Goal: Complete application form

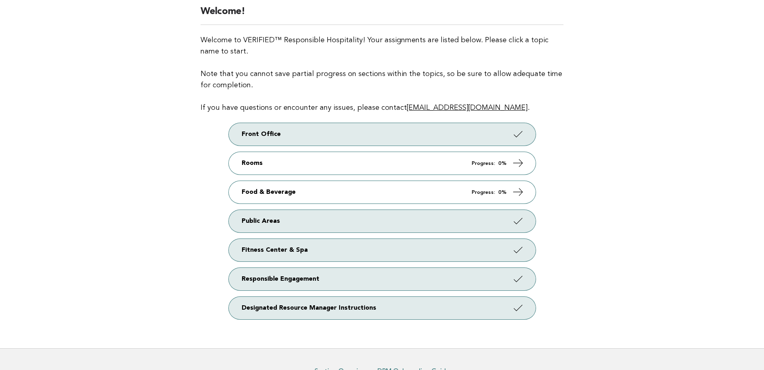
scroll to position [81, 0]
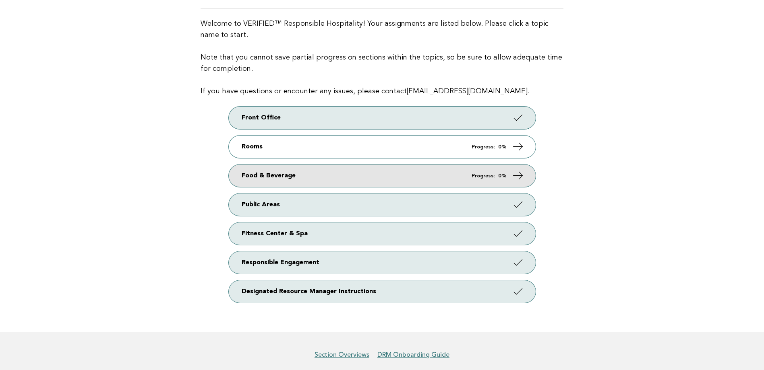
click at [512, 172] on icon at bounding box center [518, 176] width 12 height 12
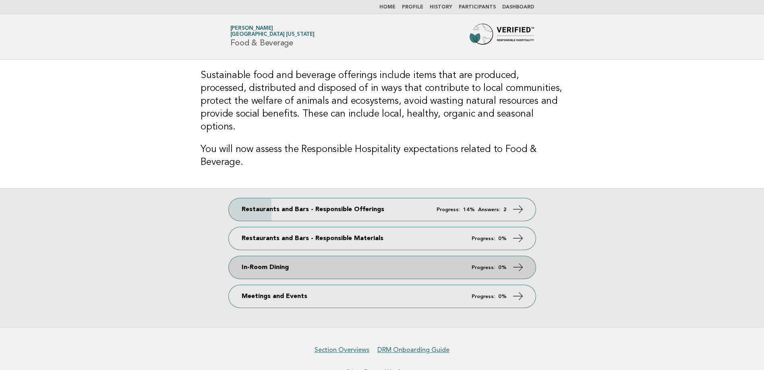
click at [504, 265] on strong "0%" at bounding box center [502, 267] width 8 height 5
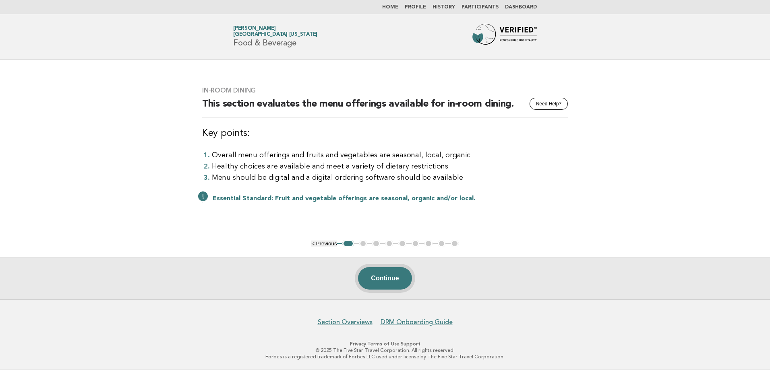
click at [390, 276] on button "Continue" at bounding box center [385, 278] width 54 height 23
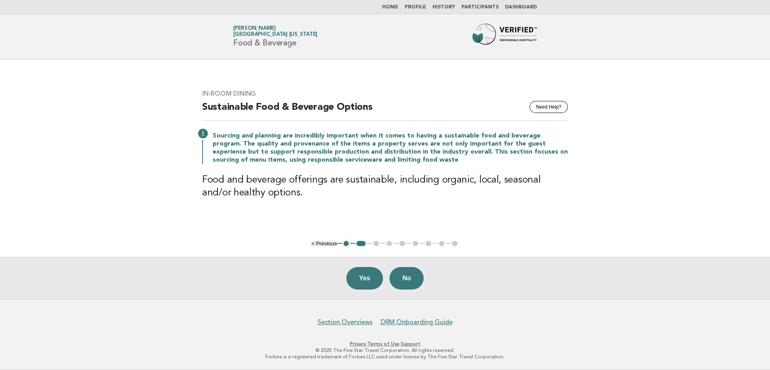
click at [363, 276] on button "Yes" at bounding box center [364, 278] width 37 height 23
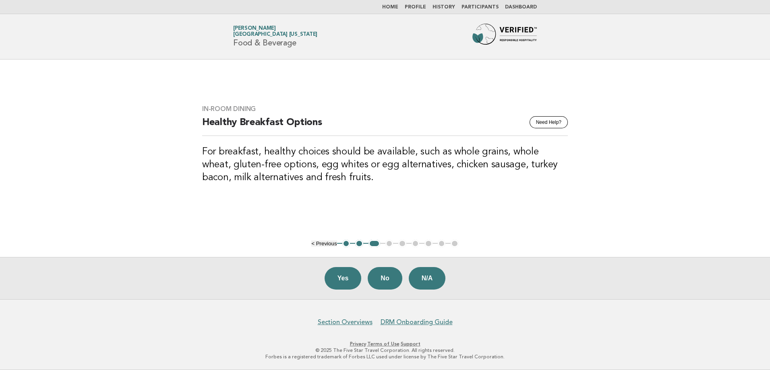
click at [346, 277] on button "Yes" at bounding box center [342, 278] width 37 height 23
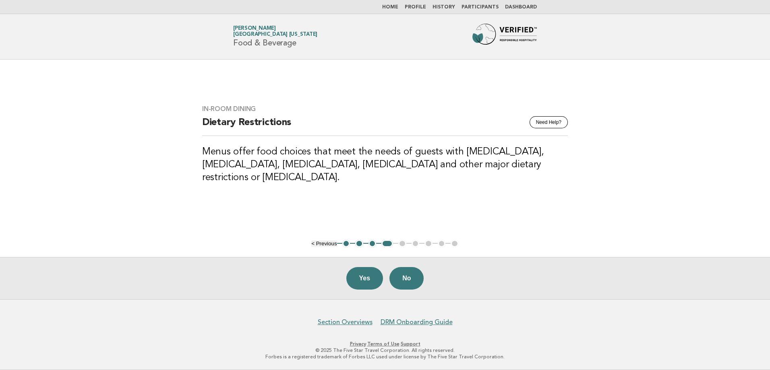
drag, startPoint x: 363, startPoint y: 279, endPoint x: 362, endPoint y: 284, distance: 5.8
click at [363, 280] on button "Yes" at bounding box center [364, 278] width 37 height 23
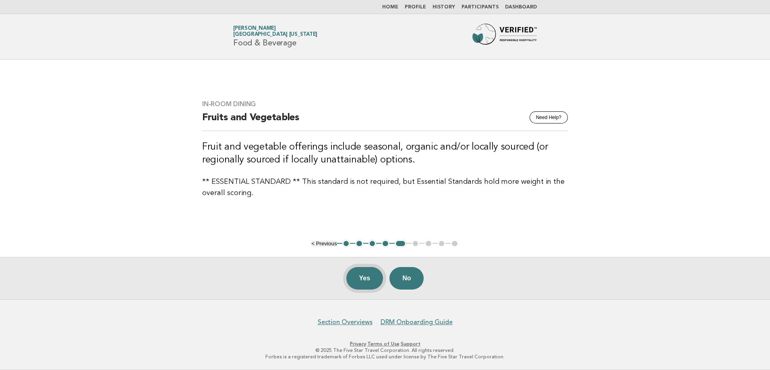
click at [363, 278] on button "Yes" at bounding box center [364, 278] width 37 height 23
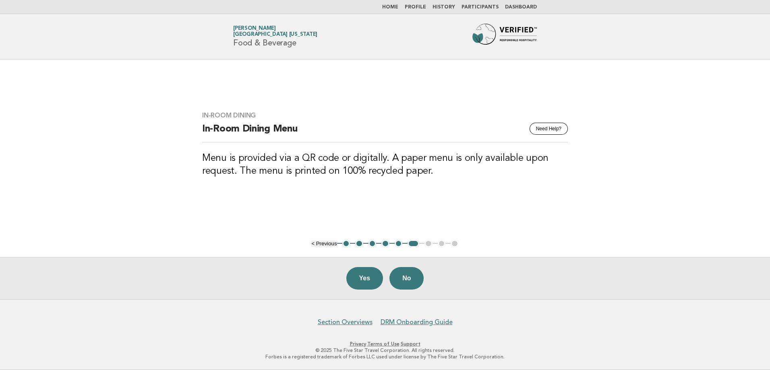
click at [408, 277] on button "No" at bounding box center [406, 278] width 34 height 23
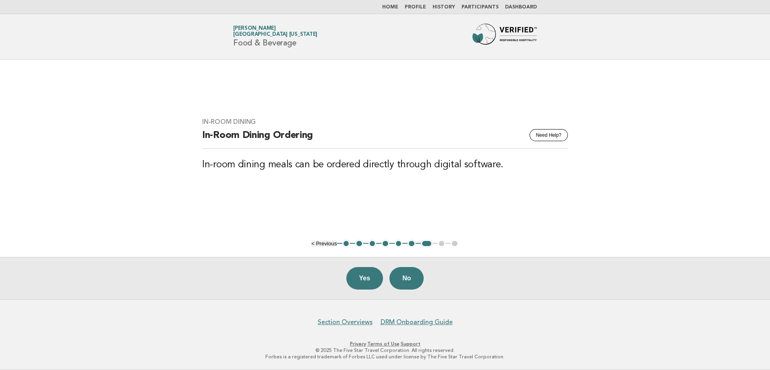
click at [410, 244] on button "6" at bounding box center [411, 244] width 8 height 8
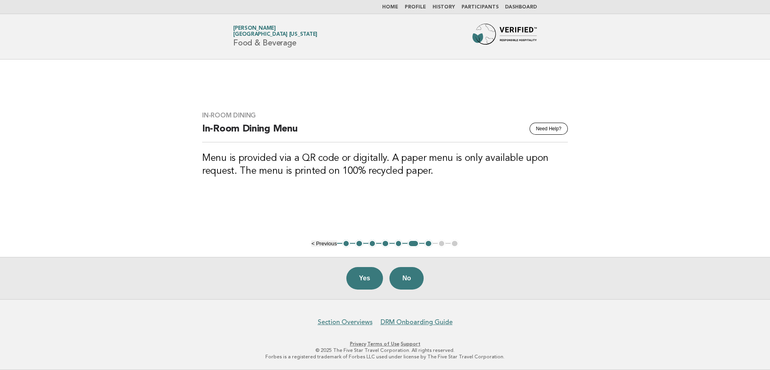
drag, startPoint x: 369, startPoint y: 281, endPoint x: 375, endPoint y: 293, distance: 14.2
click at [369, 281] on button "Yes" at bounding box center [364, 278] width 37 height 23
